Goal: Answer question/provide support

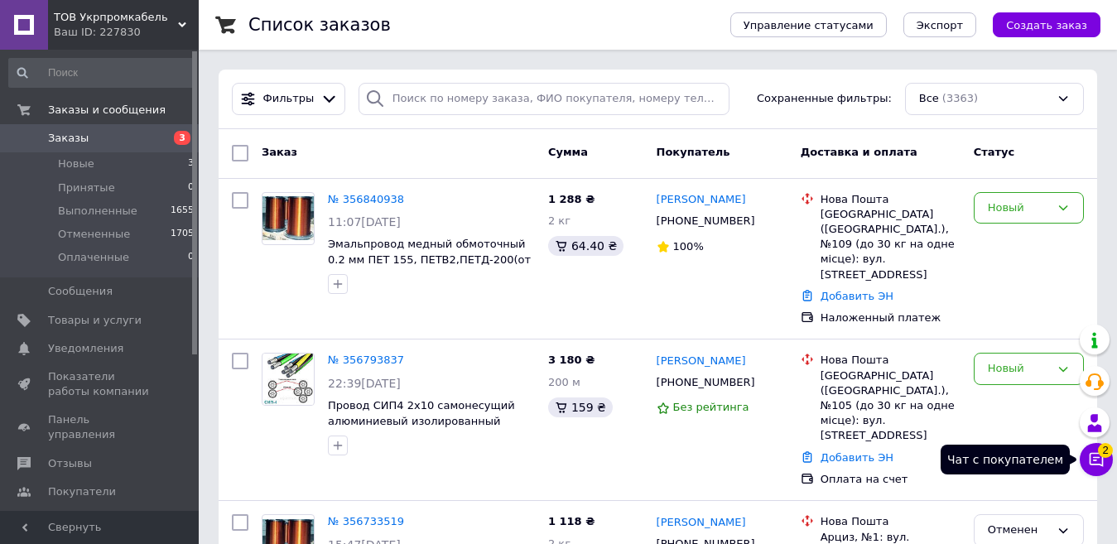
click at [1088, 468] on button "Чат с покупателем 2" at bounding box center [1096, 459] width 33 height 33
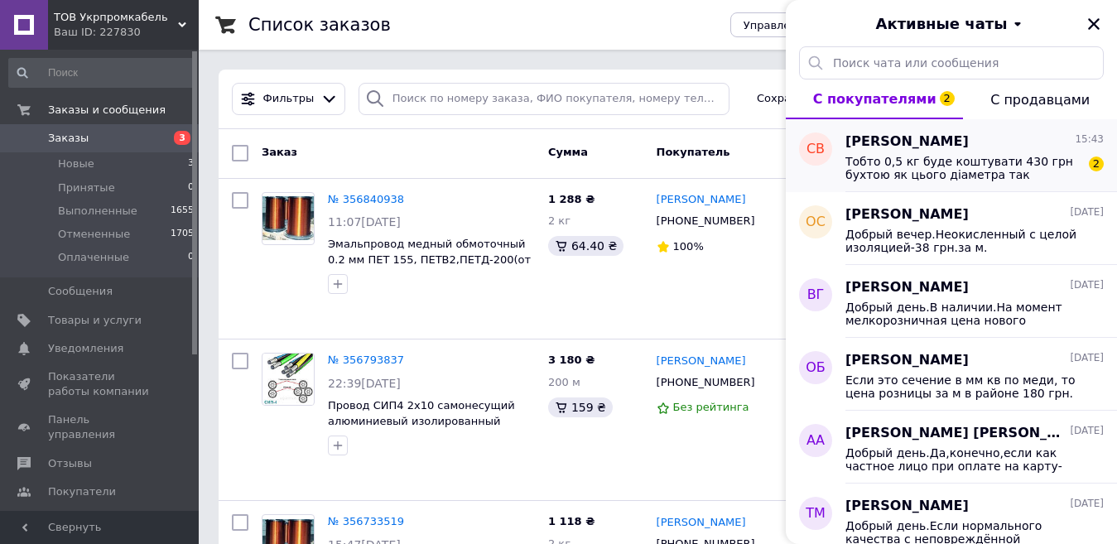
click at [911, 162] on span "Тобто 0,5 кг буде коштувати 430 грн бухтою як цього діаметра так наприклад і 0,…" at bounding box center [963, 168] width 235 height 27
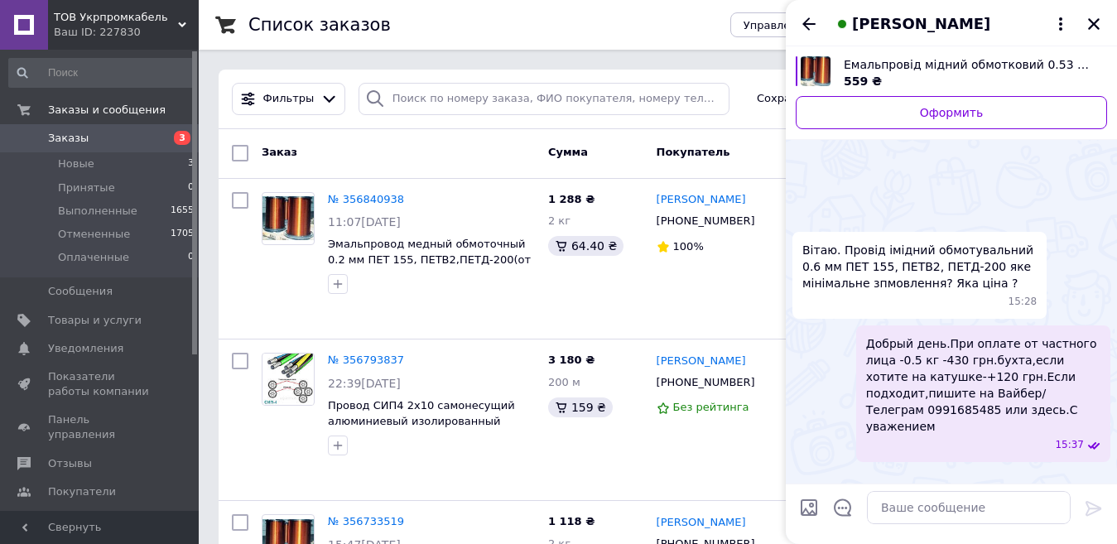
scroll to position [455, 0]
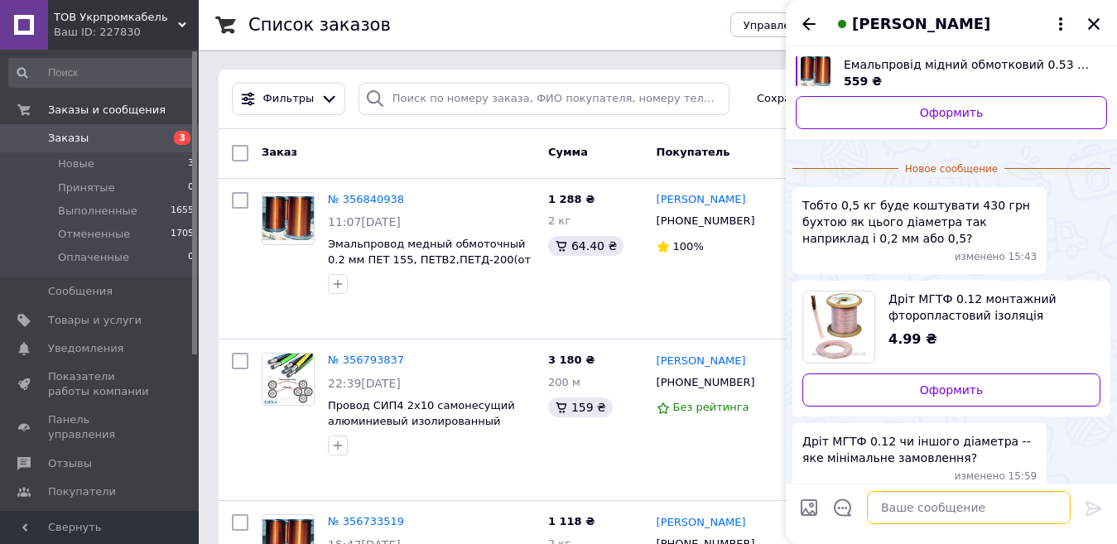
click at [933, 508] on textarea at bounding box center [969, 507] width 204 height 33
type textarea "Д"
click at [863, 509] on textarea "Наяиная с 0.3" at bounding box center [952, 507] width 237 height 33
click at [874, 510] on textarea "Начяиная с 0.3" at bounding box center [952, 507] width 237 height 33
click at [924, 507] on textarea "Начиная с 0.3" at bounding box center [952, 507] width 237 height 33
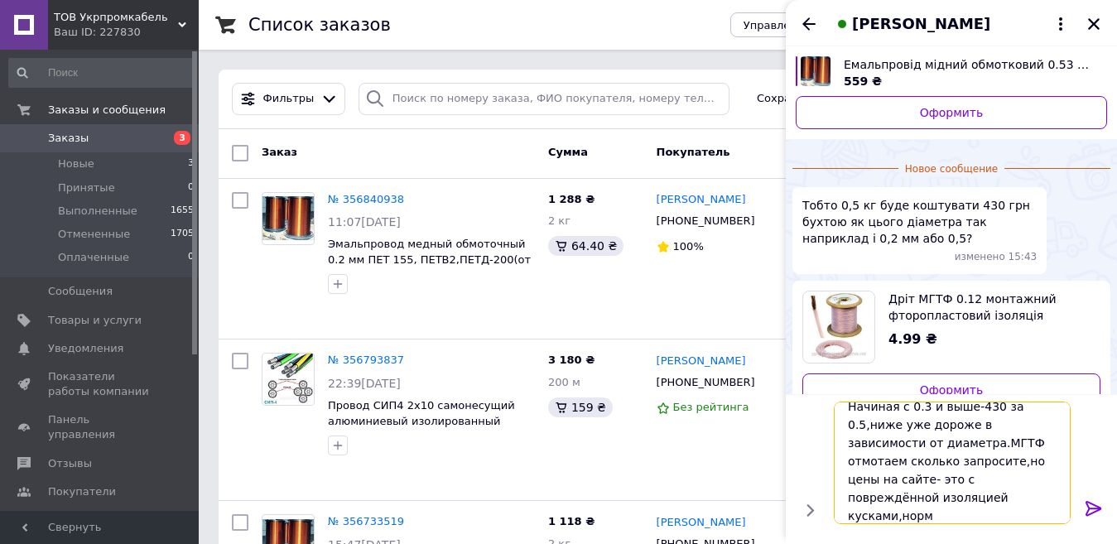
scroll to position [2, 0]
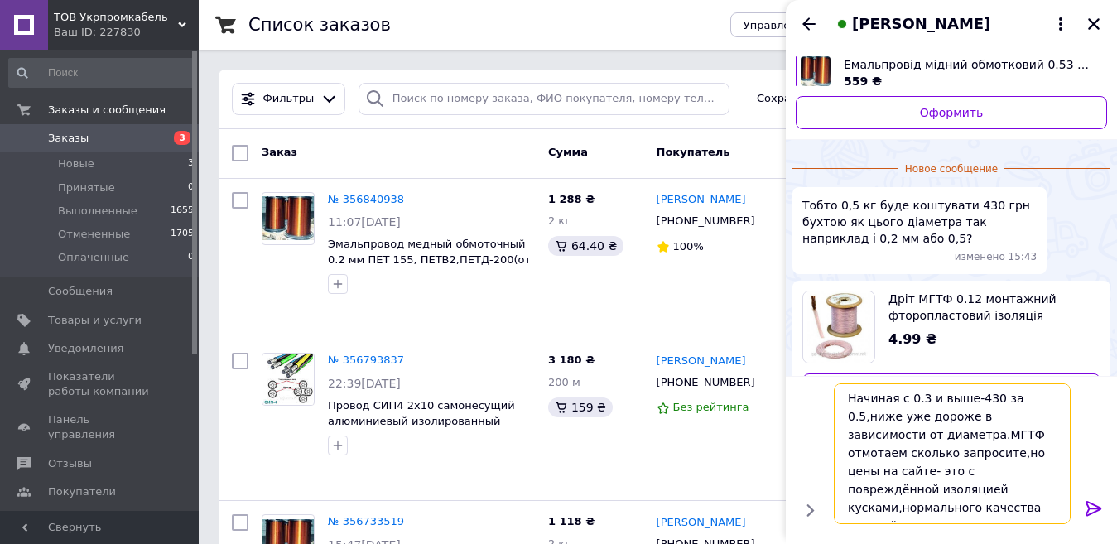
type textarea "Начиная с 0.3 и выше-430 за 0.5,ниже уже дороже в зависимости от диаметра.МГТФ …"
click at [1100, 503] on icon at bounding box center [1094, 509] width 20 height 20
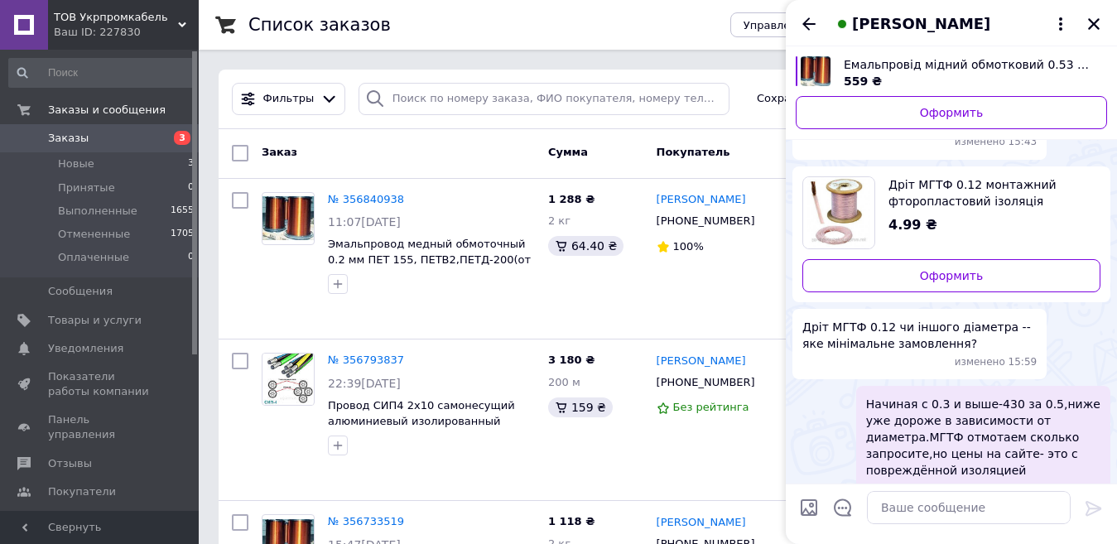
scroll to position [467, 0]
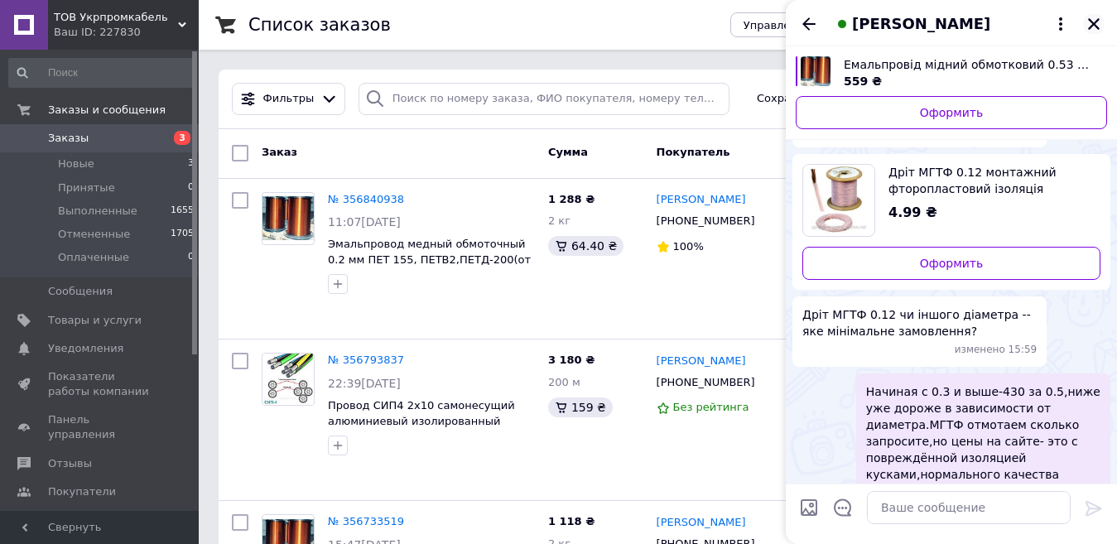
click at [1097, 23] on icon "Закрыть" at bounding box center [1094, 24] width 15 height 15
